Goal: Task Accomplishment & Management: Manage account settings

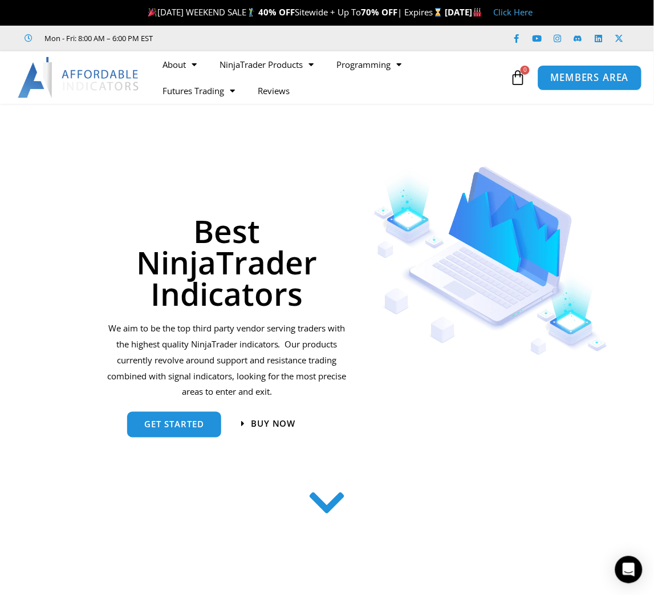
click at [562, 81] on span "MEMBERS AREA" at bounding box center [590, 78] width 78 height 10
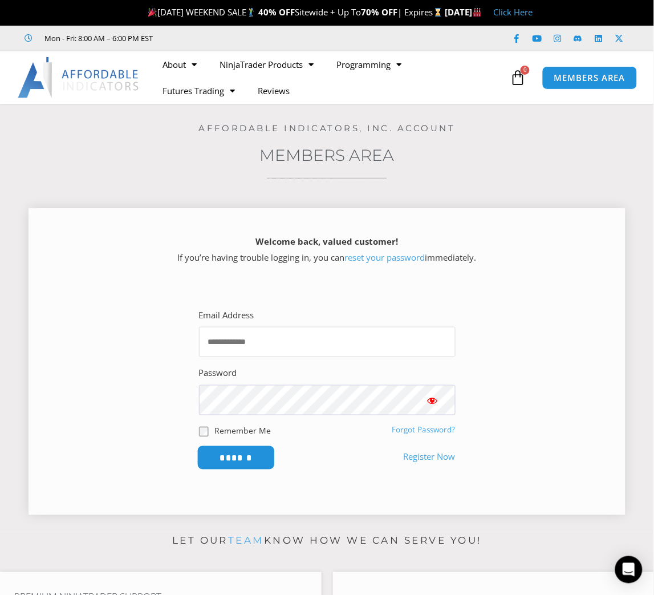
type input "**********"
click at [234, 457] on input "******" at bounding box center [236, 457] width 78 height 25
